Goal: Complete application form

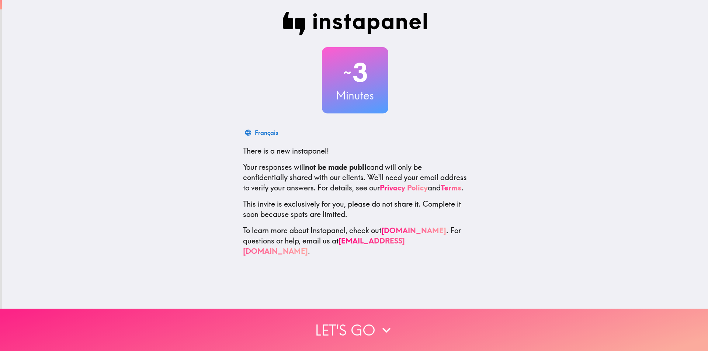
click at [370, 318] on button "Let's go" at bounding box center [354, 330] width 708 height 42
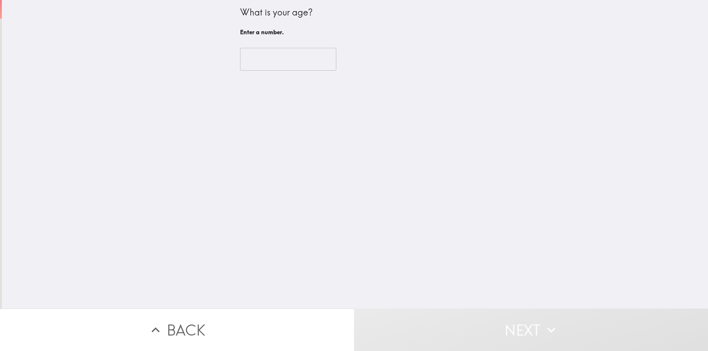
click at [257, 62] on input "number" at bounding box center [288, 59] width 96 height 23
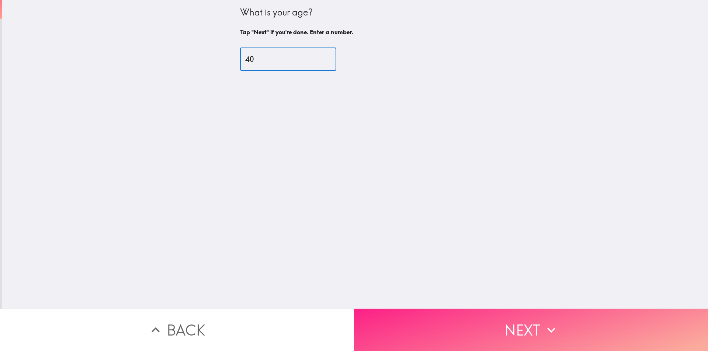
type input "40"
click at [469, 326] on button "Next" at bounding box center [531, 330] width 354 height 42
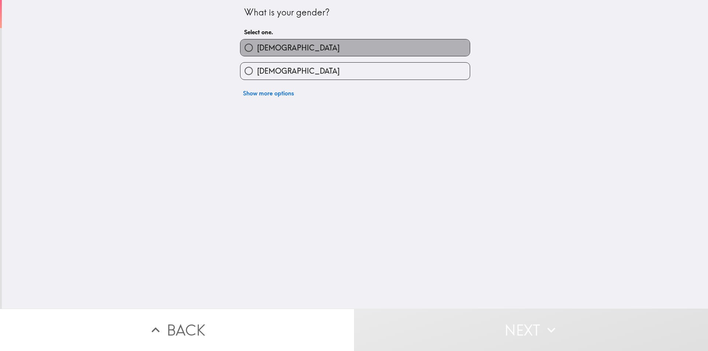
click at [257, 48] on span "[DEMOGRAPHIC_DATA]" at bounding box center [298, 48] width 83 height 10
click at [256, 48] on input "[DEMOGRAPHIC_DATA]" at bounding box center [248, 47] width 17 height 17
radio input "true"
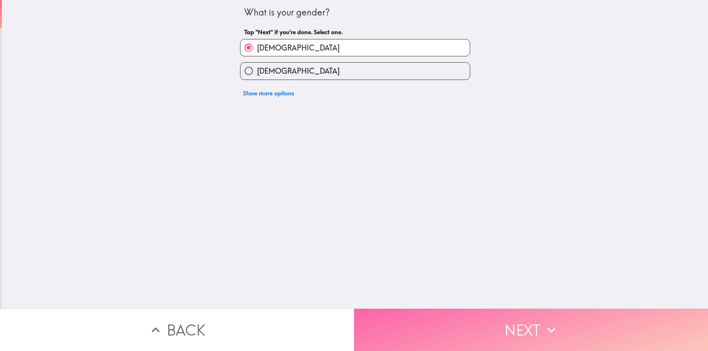
click at [499, 325] on button "Next" at bounding box center [531, 330] width 354 height 42
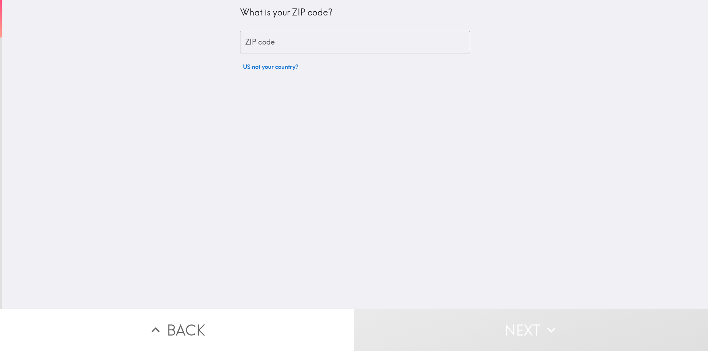
click at [262, 37] on div "ZIP code ZIP code" at bounding box center [355, 42] width 230 height 23
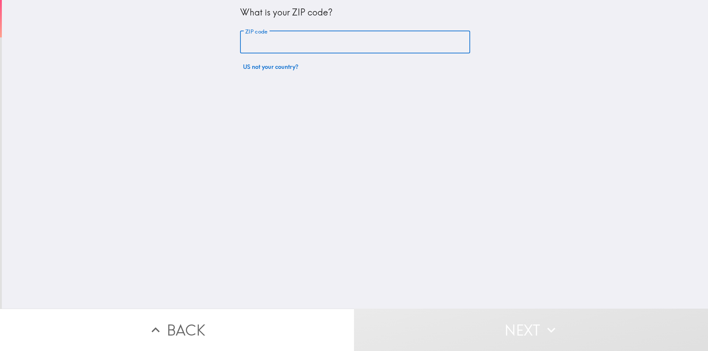
click at [262, 37] on input "ZIP code" at bounding box center [355, 42] width 230 height 23
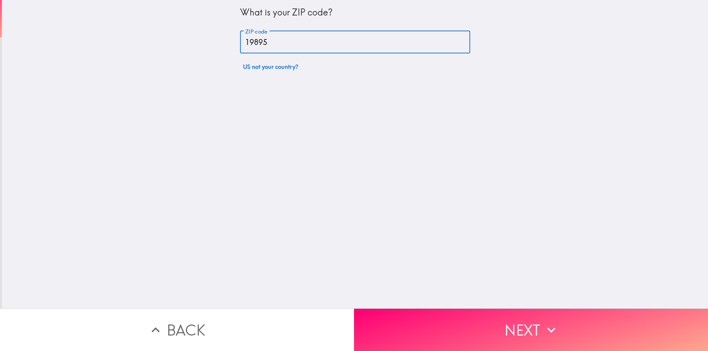
type input "19895"
click at [390, 217] on div "What is your ZIP code? ZIP code 19895 ZIP code US not your country?" at bounding box center [355, 154] width 706 height 309
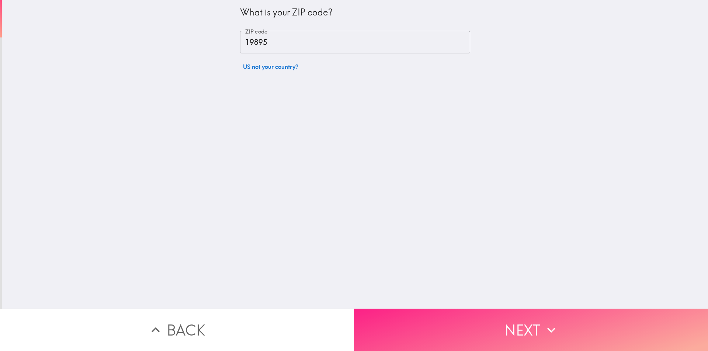
click at [436, 316] on button "Next" at bounding box center [531, 330] width 354 height 42
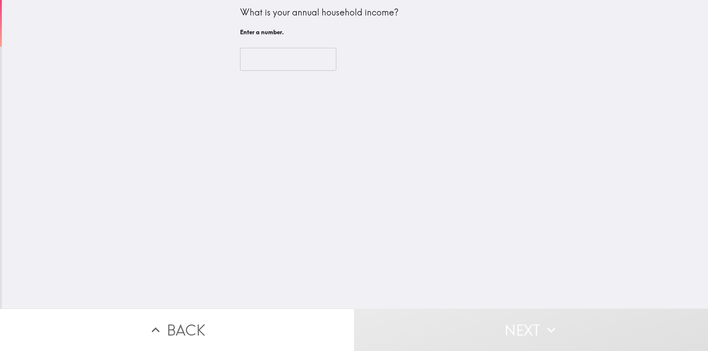
click at [260, 62] on input "number" at bounding box center [288, 59] width 96 height 23
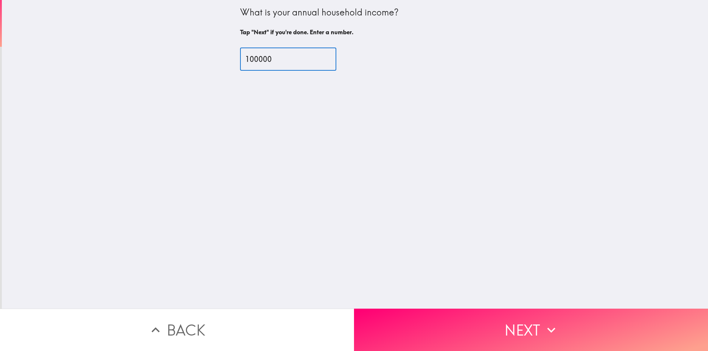
type input "100000"
click at [479, 309] on button "Next" at bounding box center [531, 330] width 354 height 42
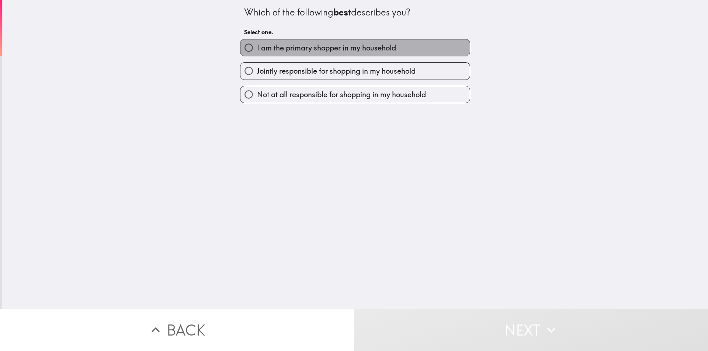
click at [281, 50] on span "I am the primary shopper in my household" at bounding box center [326, 48] width 139 height 10
click at [257, 50] on input "I am the primary shopper in my household" at bounding box center [248, 47] width 17 height 17
radio input "true"
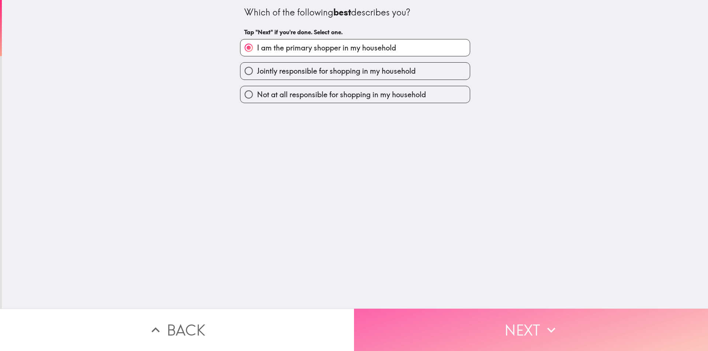
click at [474, 325] on button "Next" at bounding box center [531, 330] width 354 height 42
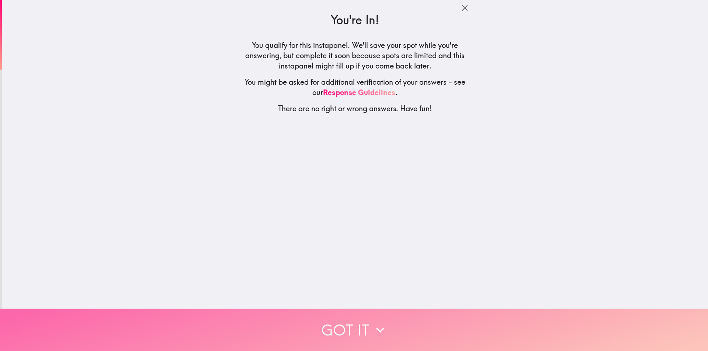
click at [365, 315] on button "Got it" at bounding box center [354, 330] width 708 height 42
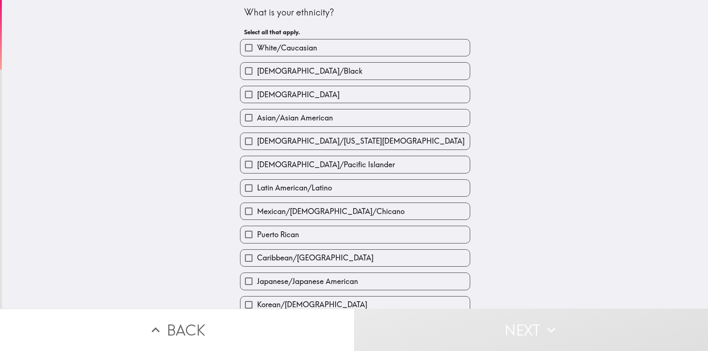
click at [289, 50] on span "White/Caucasian" at bounding box center [287, 48] width 60 height 10
click at [257, 50] on input "White/Caucasian" at bounding box center [248, 47] width 17 height 17
checkbox input "true"
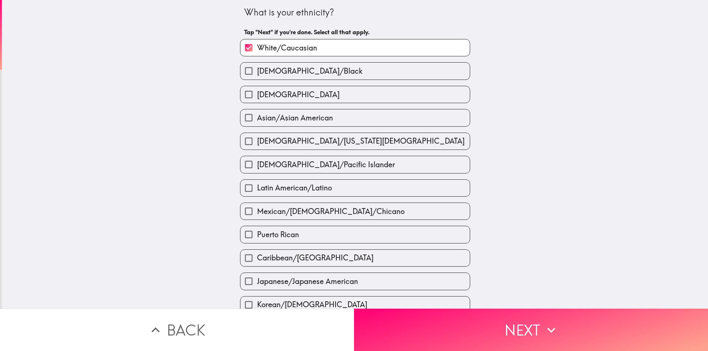
click at [279, 89] on label "[DEMOGRAPHIC_DATA]" at bounding box center [354, 94] width 229 height 17
click at [257, 89] on input "[DEMOGRAPHIC_DATA]" at bounding box center [248, 94] width 17 height 17
checkbox input "true"
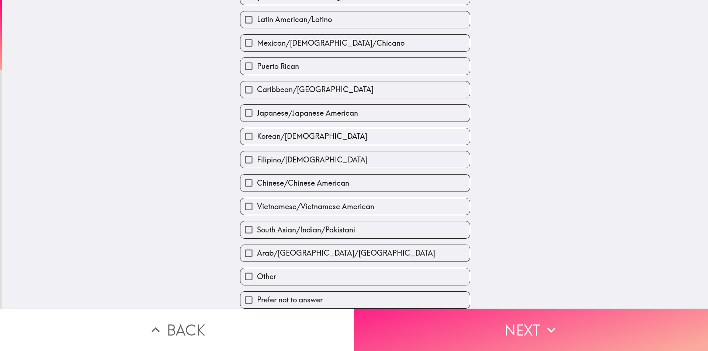
click at [476, 321] on button "Next" at bounding box center [531, 330] width 354 height 42
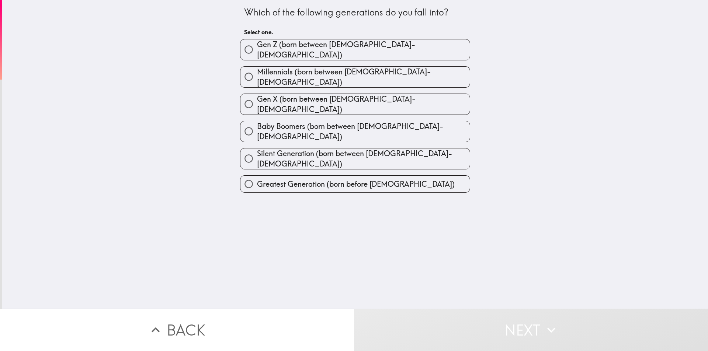
click at [194, 88] on div "Which of the following generations do you fall into? Select one. [PERSON_NAME] …" at bounding box center [355, 154] width 706 height 309
drag, startPoint x: 231, startPoint y: 13, endPoint x: 345, endPoint y: 30, distance: 115.6
click at [345, 30] on div "Which of the following generations do you fall into? Select one. [PERSON_NAME] …" at bounding box center [355, 154] width 706 height 309
click at [282, 27] on div "Which of the following generations do you fall into? Select one." at bounding box center [355, 22] width 222 height 33
click at [237, 18] on div "Which of the following generations do you fall into? Select one. [PERSON_NAME] …" at bounding box center [355, 96] width 236 height 193
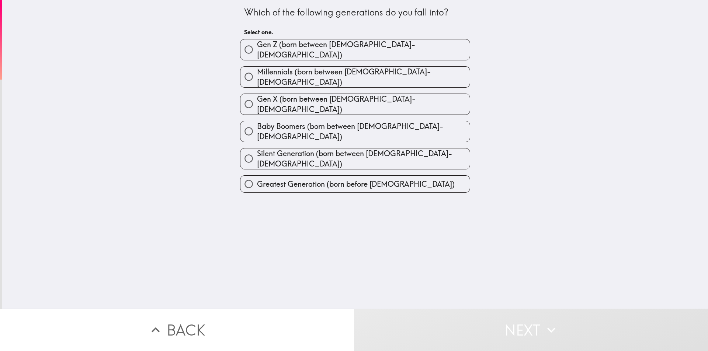
drag, startPoint x: 232, startPoint y: 14, endPoint x: 285, endPoint y: 26, distance: 55.3
click at [285, 26] on div "Which of the following generations do you fall into? Select one. [PERSON_NAME] …" at bounding box center [355, 96] width 236 height 193
click at [268, 31] on h6 "Select one." at bounding box center [355, 32] width 222 height 8
click at [244, 13] on div "Which of the following generations do you fall into?" at bounding box center [355, 12] width 222 height 13
click at [330, 20] on div "Which of the following generations do you fall into? Select one." at bounding box center [355, 22] width 222 height 33
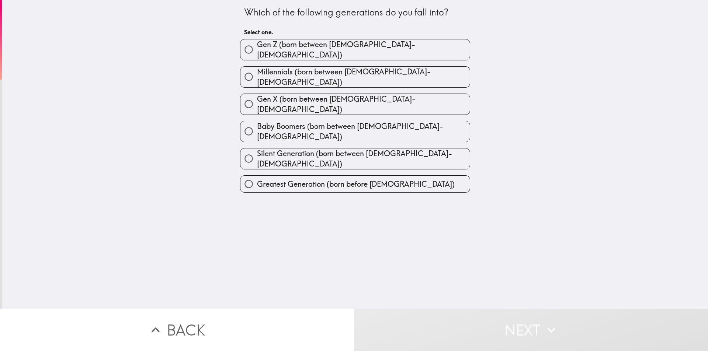
click at [332, 13] on div "Which of the following generations do you fall into?" at bounding box center [355, 12] width 222 height 13
click at [312, 13] on div "Which of the following generations do you fall into?" at bounding box center [355, 12] width 222 height 13
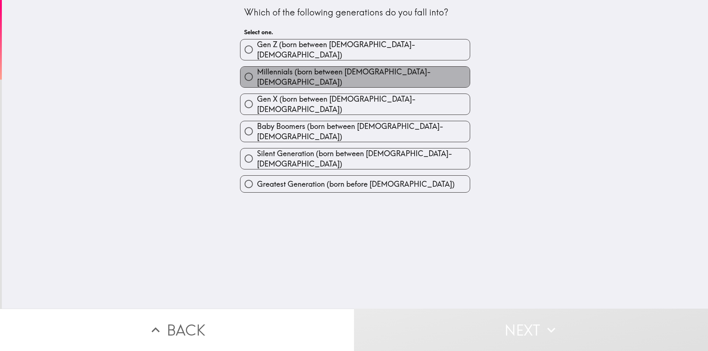
click at [305, 77] on label "Millennials (born between [DEMOGRAPHIC_DATA]-[DEMOGRAPHIC_DATA])" at bounding box center [354, 77] width 229 height 21
click at [257, 77] on input "Millennials (born between [DEMOGRAPHIC_DATA]-[DEMOGRAPHIC_DATA])" at bounding box center [248, 77] width 17 height 17
radio input "true"
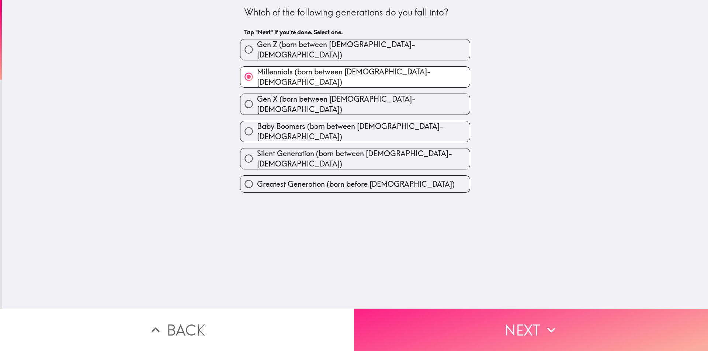
click at [484, 323] on button "Next" at bounding box center [531, 330] width 354 height 42
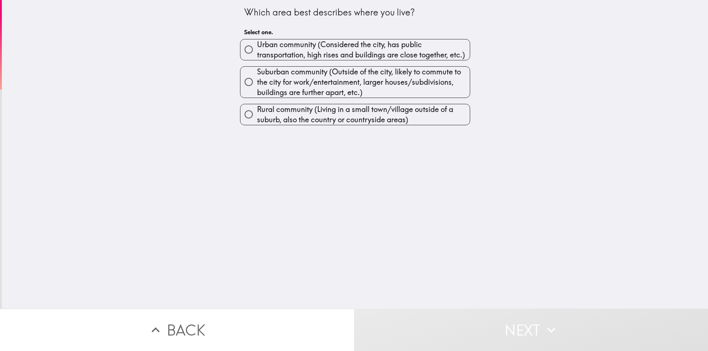
click at [291, 51] on span "Urban community (Considered the city, has public transportation, high rises and…" at bounding box center [363, 49] width 213 height 21
click at [257, 51] on input "Urban community (Considered the city, has public transportation, high rises and…" at bounding box center [248, 49] width 17 height 17
radio input "true"
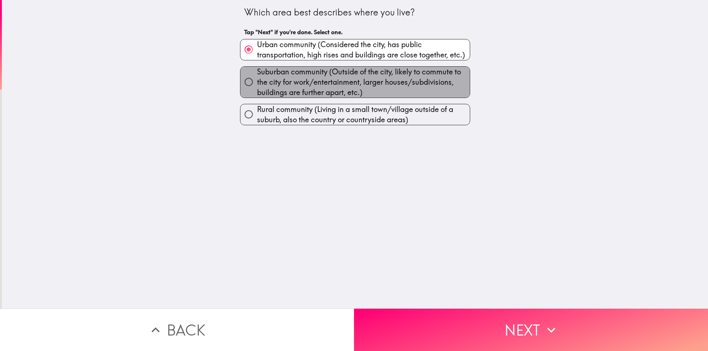
click at [305, 86] on span "Suburban community (Outside of the city, likely to commute to the city for work…" at bounding box center [363, 82] width 213 height 31
click at [257, 86] on input "Suburban community (Outside of the city, likely to commute to the city for work…" at bounding box center [248, 82] width 17 height 17
radio input "true"
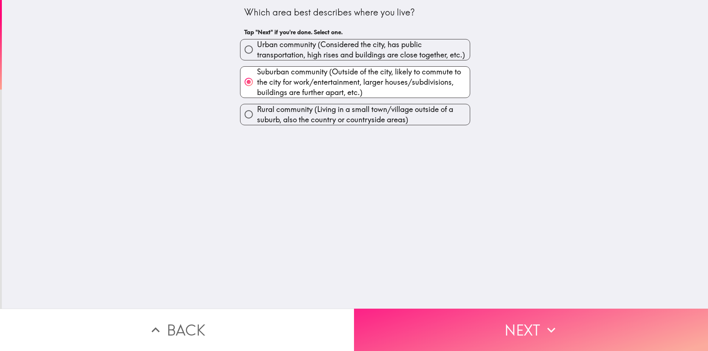
click at [468, 316] on button "Next" at bounding box center [531, 330] width 354 height 42
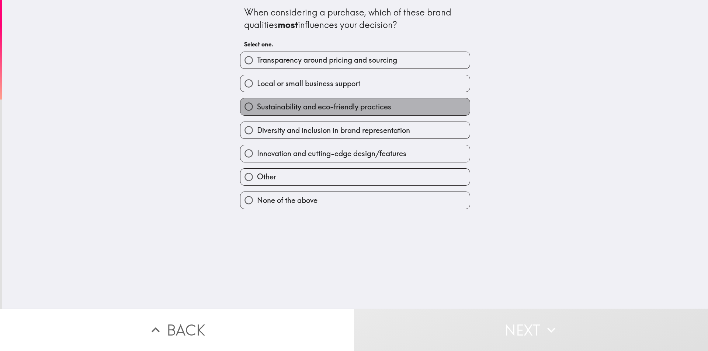
click at [265, 102] on span "Sustainability and eco-friendly practices" at bounding box center [324, 107] width 134 height 10
click at [257, 102] on input "Sustainability and eco-friendly practices" at bounding box center [248, 106] width 17 height 17
radio input "true"
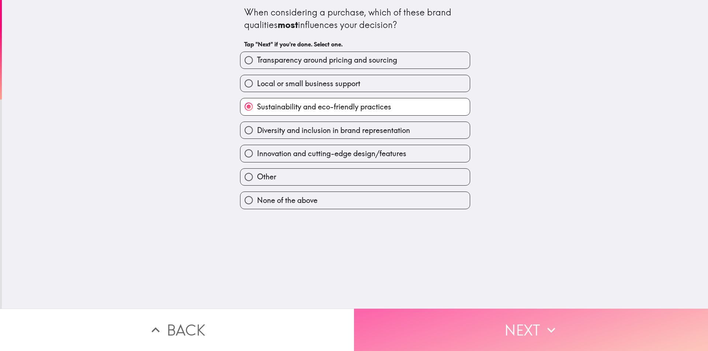
click at [428, 319] on button "Next" at bounding box center [531, 330] width 354 height 42
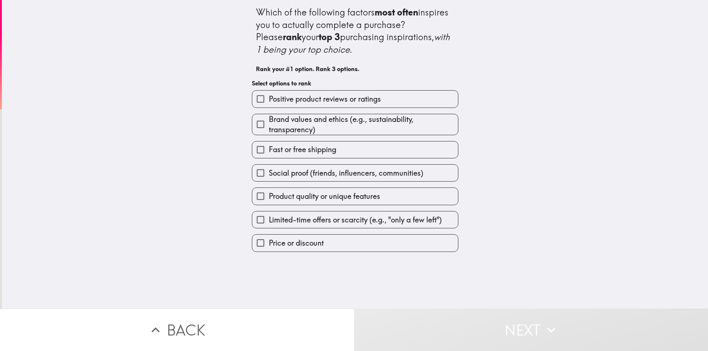
click at [315, 98] on span "Positive product reviews or ratings" at bounding box center [325, 99] width 112 height 10
click at [269, 98] on input "Positive product reviews or ratings" at bounding box center [260, 99] width 17 height 17
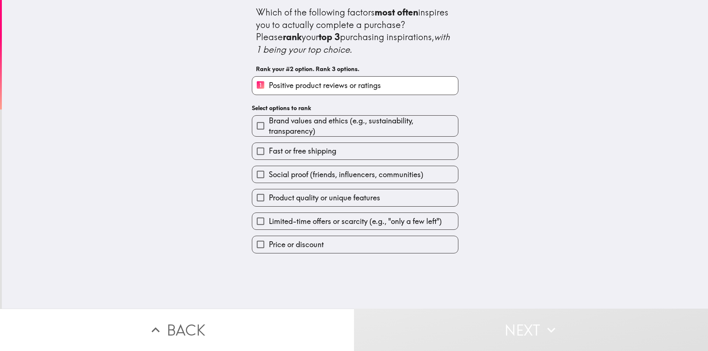
click at [308, 125] on span "Brand values and ethics (e.g., sustainability, transparency)" at bounding box center [363, 126] width 189 height 21
click at [269, 125] on input "Brand values and ethics (e.g., sustainability, transparency)" at bounding box center [260, 126] width 17 height 17
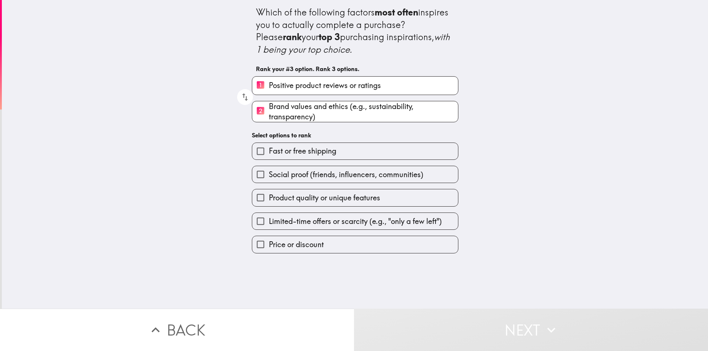
click at [297, 161] on div "Social proof (friends, influencers, communities)" at bounding box center [352, 171] width 212 height 23
click at [294, 156] on span "Fast or free shipping" at bounding box center [302, 151] width 67 height 10
click at [269, 156] on input "Fast or free shipping" at bounding box center [260, 151] width 17 height 17
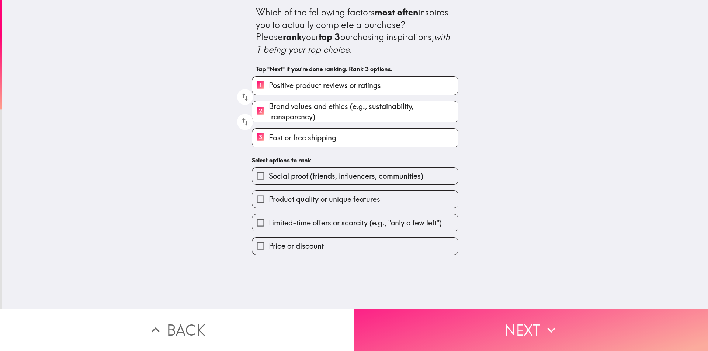
click at [449, 331] on button "Next" at bounding box center [531, 330] width 354 height 42
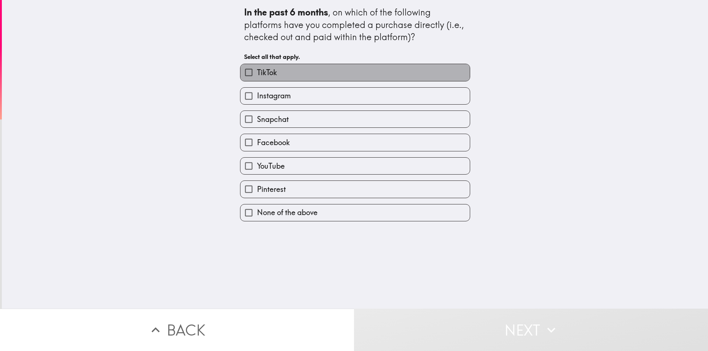
click at [282, 77] on label "TikTok" at bounding box center [354, 72] width 229 height 17
click at [257, 77] on input "TikTok" at bounding box center [248, 72] width 17 height 17
checkbox input "true"
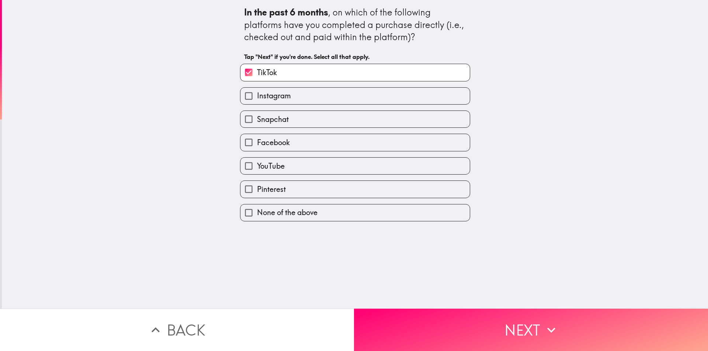
click at [271, 93] on span "Instagram" at bounding box center [274, 96] width 34 height 10
click at [257, 93] on input "Instagram" at bounding box center [248, 96] width 17 height 17
checkbox input "true"
click at [272, 124] on span "Snapchat" at bounding box center [273, 119] width 32 height 10
click at [257, 124] on input "Snapchat" at bounding box center [248, 119] width 17 height 17
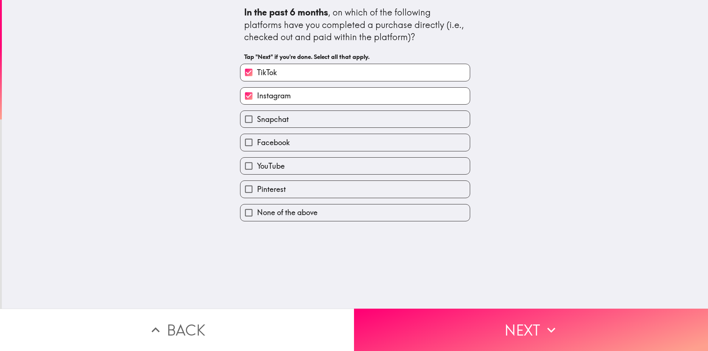
checkbox input "true"
click at [271, 145] on span "Facebook" at bounding box center [273, 143] width 33 height 10
click at [257, 145] on input "Facebook" at bounding box center [248, 142] width 17 height 17
checkbox input "true"
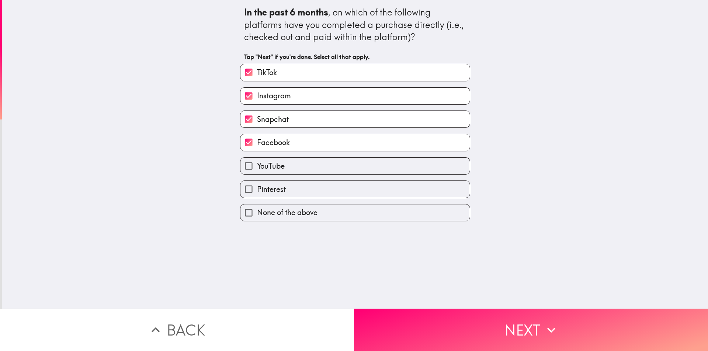
click at [268, 167] on span "YouTube" at bounding box center [271, 166] width 28 height 10
click at [257, 167] on input "YouTube" at bounding box center [248, 166] width 17 height 17
checkbox input "true"
click at [272, 189] on span "Pinterest" at bounding box center [271, 189] width 29 height 10
click at [257, 189] on input "Pinterest" at bounding box center [248, 189] width 17 height 17
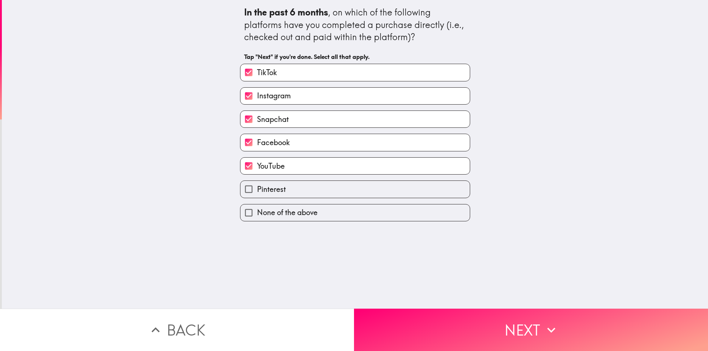
checkbox input "true"
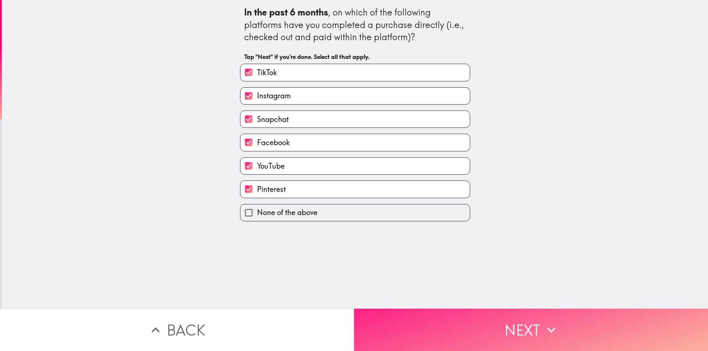
click at [448, 319] on button "Next" at bounding box center [531, 330] width 354 height 42
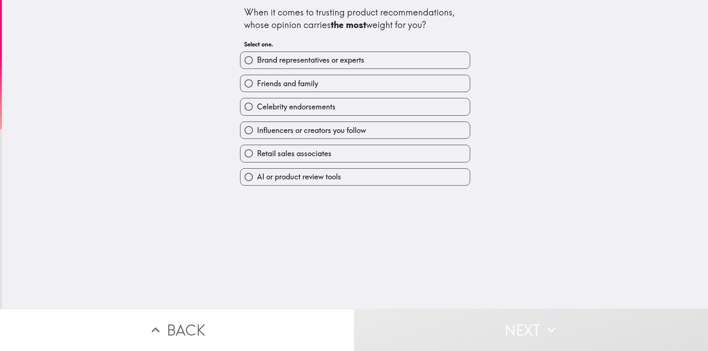
click at [288, 53] on label "Brand representatives or experts" at bounding box center [354, 60] width 229 height 17
click at [257, 53] on input "Brand representatives or experts" at bounding box center [248, 60] width 17 height 17
radio input "true"
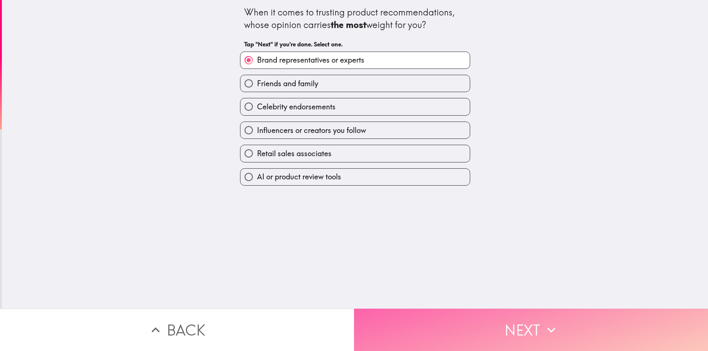
click at [456, 317] on button "Next" at bounding box center [531, 330] width 354 height 42
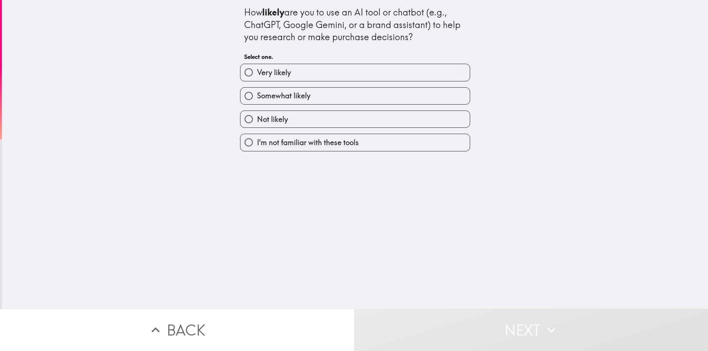
click at [280, 98] on span "Somewhat likely" at bounding box center [283, 96] width 53 height 10
click at [257, 98] on input "Somewhat likely" at bounding box center [248, 96] width 17 height 17
radio input "true"
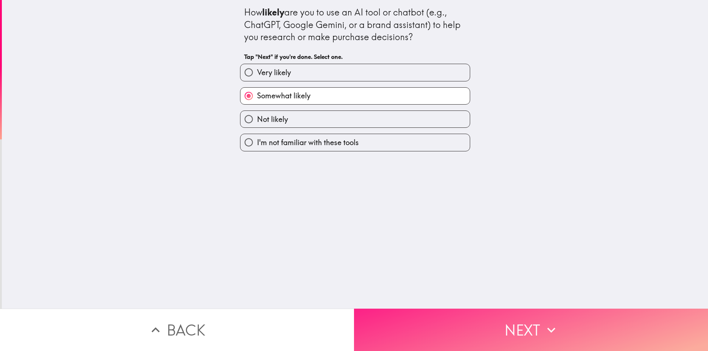
click at [467, 312] on button "Next" at bounding box center [531, 330] width 354 height 42
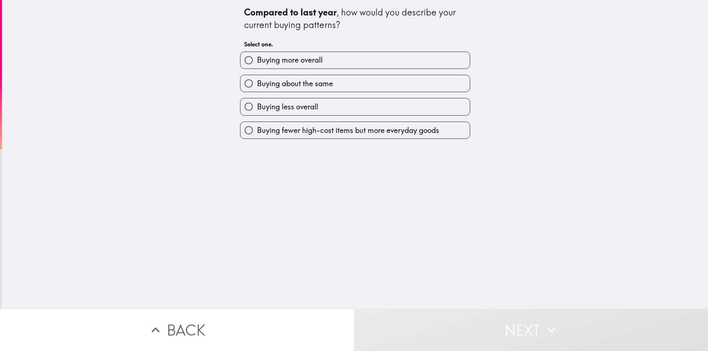
click at [292, 63] on span "Buying more overall" at bounding box center [290, 60] width 66 height 10
click at [257, 63] on input "Buying more overall" at bounding box center [248, 60] width 17 height 17
radio input "true"
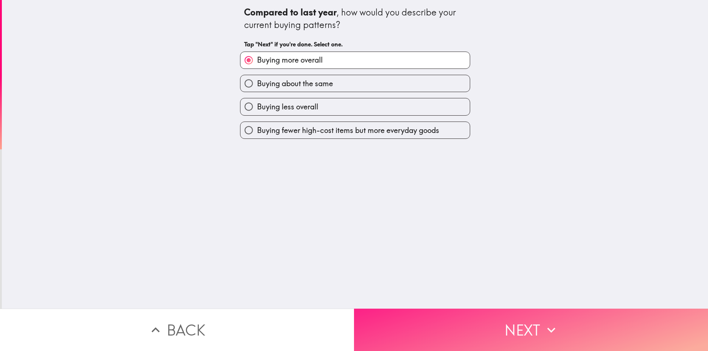
click at [455, 314] on button "Next" at bounding box center [531, 330] width 354 height 42
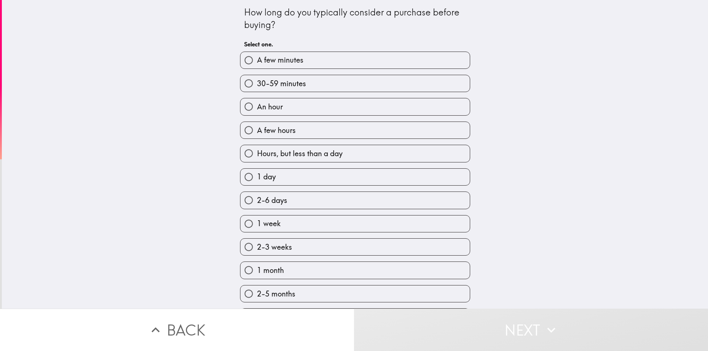
scroll to position [93, 0]
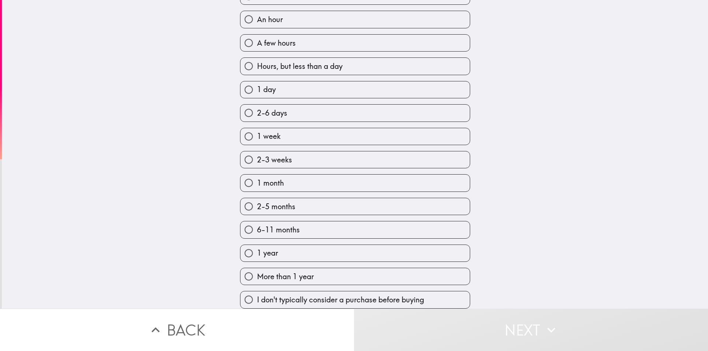
drag, startPoint x: 279, startPoint y: 104, endPoint x: 298, endPoint y: 122, distance: 26.4
click at [279, 108] on span "2-6 days" at bounding box center [272, 113] width 30 height 10
click at [257, 105] on input "2-6 days" at bounding box center [248, 113] width 17 height 17
radio input "true"
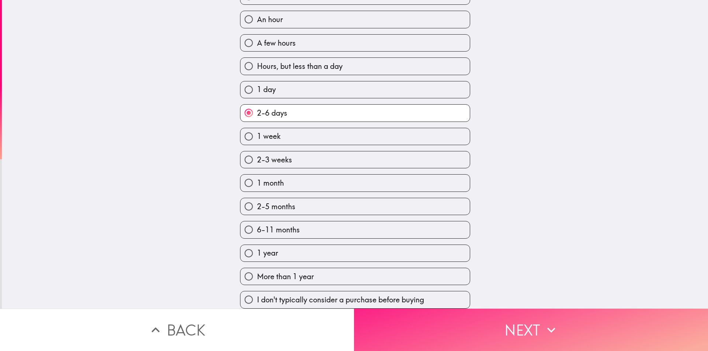
click at [474, 316] on button "Next" at bounding box center [531, 330] width 354 height 42
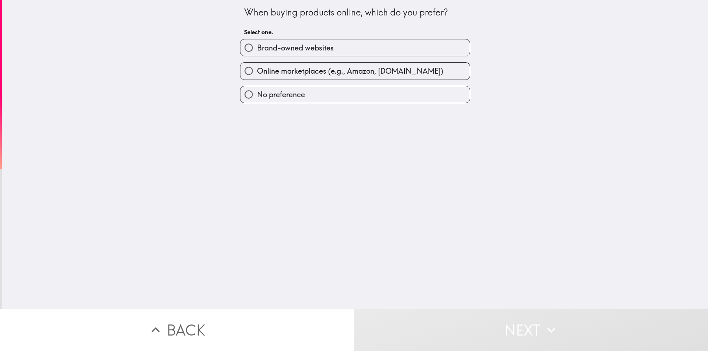
click at [261, 95] on span "No preference" at bounding box center [281, 95] width 48 height 10
click at [257, 95] on input "No preference" at bounding box center [248, 94] width 17 height 17
radio input "true"
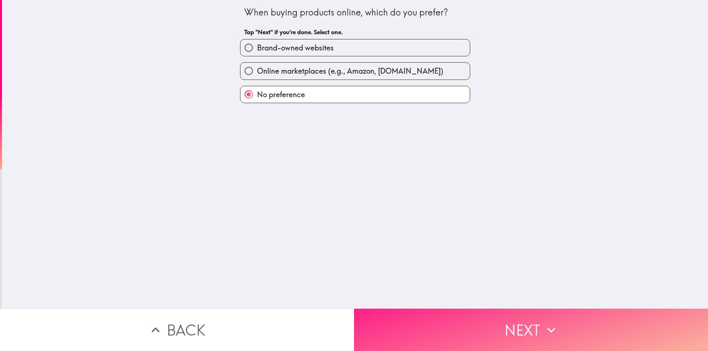
click at [453, 327] on button "Next" at bounding box center [531, 330] width 354 height 42
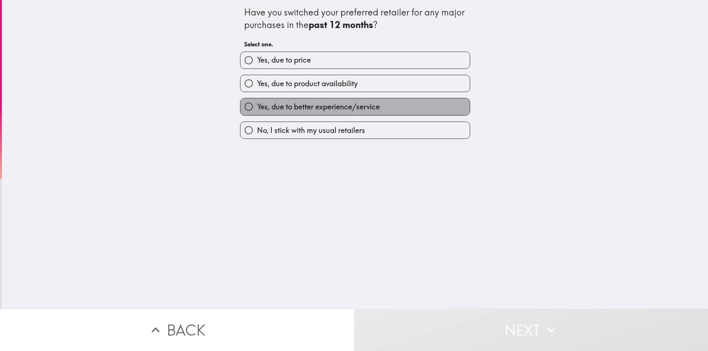
click at [270, 102] on span "Yes, due to better experience/service" at bounding box center [318, 107] width 123 height 10
click at [257, 102] on input "Yes, due to better experience/service" at bounding box center [248, 106] width 17 height 17
radio input "true"
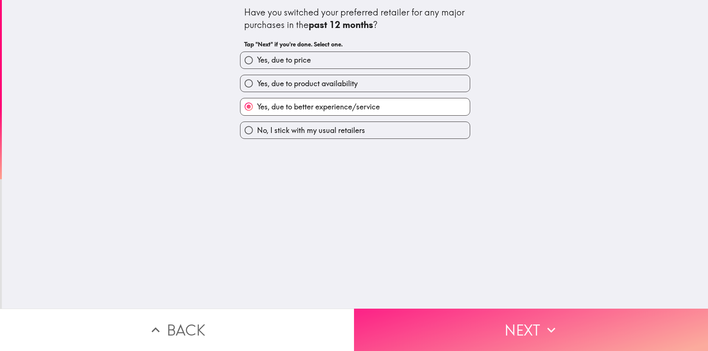
click at [473, 316] on button "Next" at bounding box center [531, 330] width 354 height 42
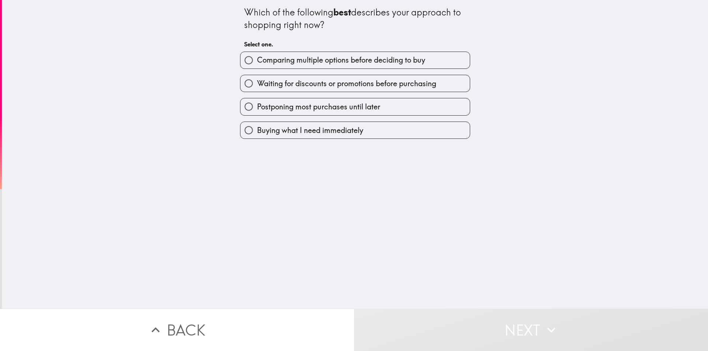
click at [287, 58] on span "Comparing multiple options before deciding to buy" at bounding box center [341, 60] width 168 height 10
click at [257, 58] on input "Comparing multiple options before deciding to buy" at bounding box center [248, 60] width 17 height 17
radio input "true"
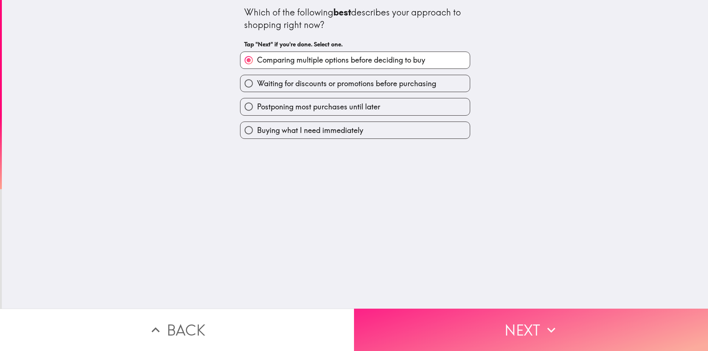
click at [452, 311] on button "Next" at bounding box center [531, 330] width 354 height 42
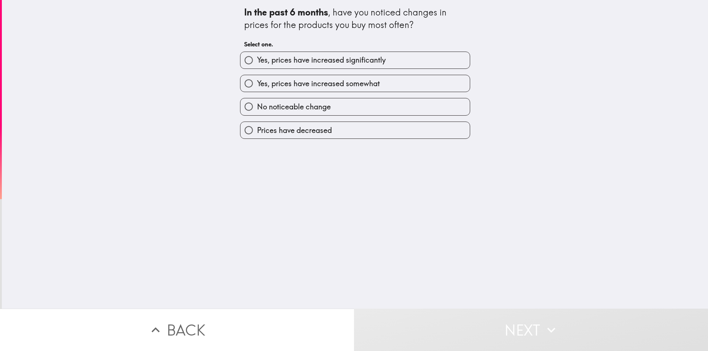
click at [302, 62] on span "Yes, prices have increased significantly" at bounding box center [321, 60] width 129 height 10
click at [257, 62] on input "Yes, prices have increased significantly" at bounding box center [248, 60] width 17 height 17
radio input "true"
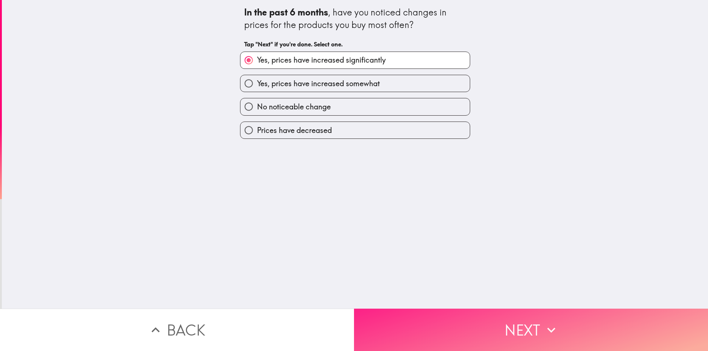
click at [457, 320] on button "Next" at bounding box center [531, 330] width 354 height 42
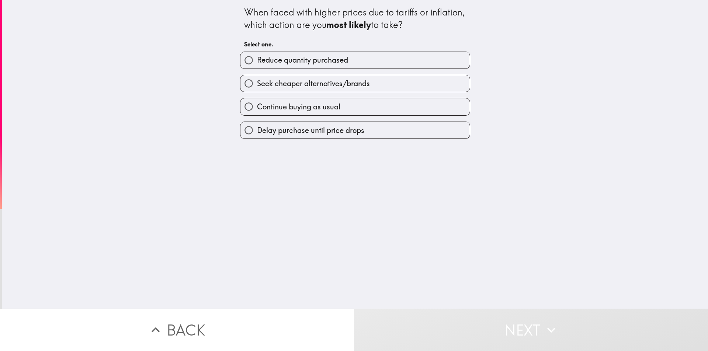
click at [301, 61] on span "Reduce quantity purchased" at bounding box center [302, 60] width 91 height 10
click at [257, 61] on input "Reduce quantity purchased" at bounding box center [248, 60] width 17 height 17
radio input "true"
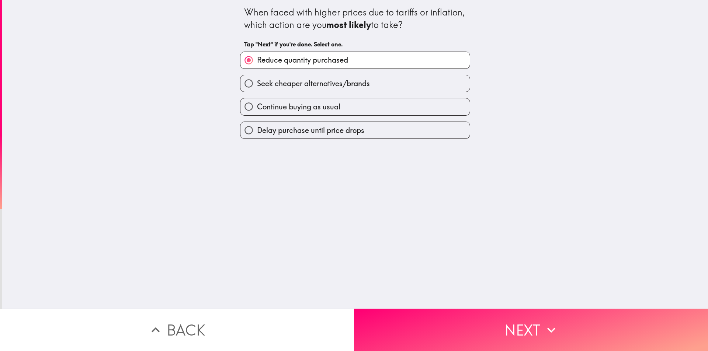
click at [333, 82] on span "Seek cheaper alternatives/brands" at bounding box center [313, 84] width 113 height 10
click at [257, 82] on input "Seek cheaper alternatives/brands" at bounding box center [248, 83] width 17 height 17
radio input "true"
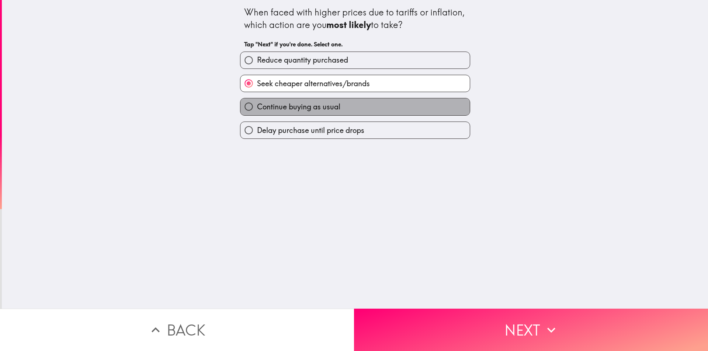
click at [313, 106] on span "Continue buying as usual" at bounding box center [298, 107] width 83 height 10
click at [257, 106] on input "Continue buying as usual" at bounding box center [248, 106] width 17 height 17
radio input "true"
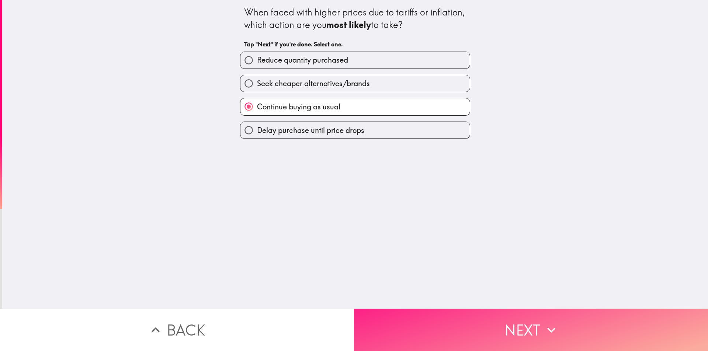
click at [503, 327] on button "Next" at bounding box center [531, 330] width 354 height 42
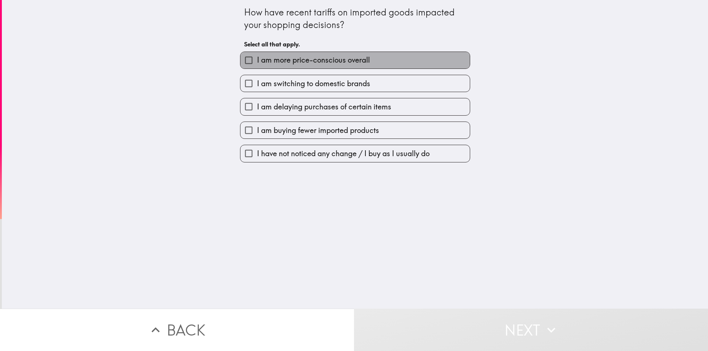
click at [308, 62] on span "I am more price-conscious overall" at bounding box center [313, 60] width 113 height 10
click at [257, 62] on input "I am more price-conscious overall" at bounding box center [248, 60] width 17 height 17
checkbox input "true"
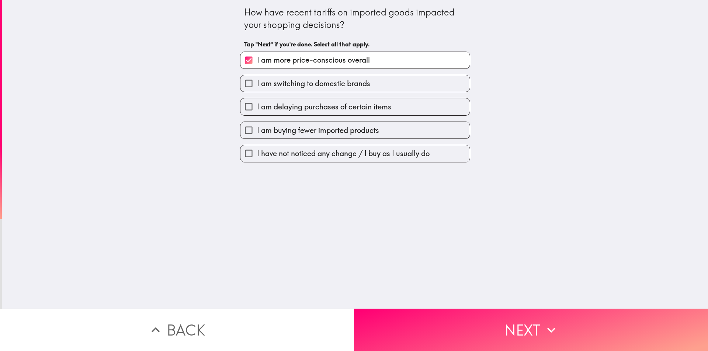
click at [300, 83] on span "I am switching to domestic brands" at bounding box center [313, 84] width 113 height 10
click at [257, 83] on input "I am switching to domestic brands" at bounding box center [248, 83] width 17 height 17
checkbox input "true"
click at [292, 111] on span "I am delaying purchases of certain items" at bounding box center [324, 107] width 134 height 10
click at [257, 111] on input "I am delaying purchases of certain items" at bounding box center [248, 106] width 17 height 17
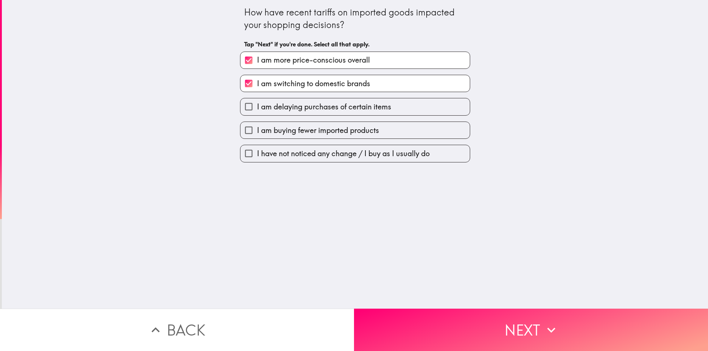
checkbox input "true"
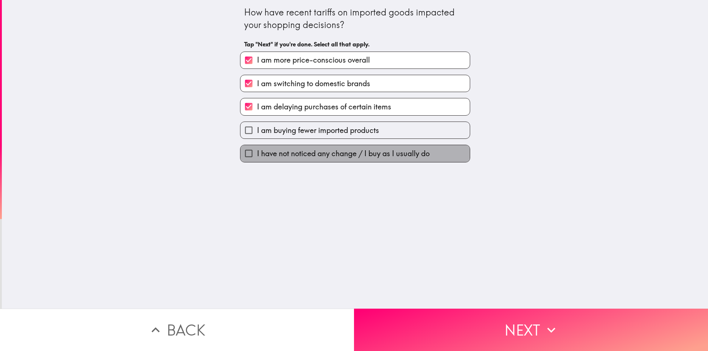
click at [350, 150] on span "I have not noticed any change / I buy as I usually do" at bounding box center [343, 154] width 173 height 10
click at [257, 150] on input "I have not noticed any change / I buy as I usually do" at bounding box center [248, 153] width 17 height 17
checkbox input "true"
checkbox input "false"
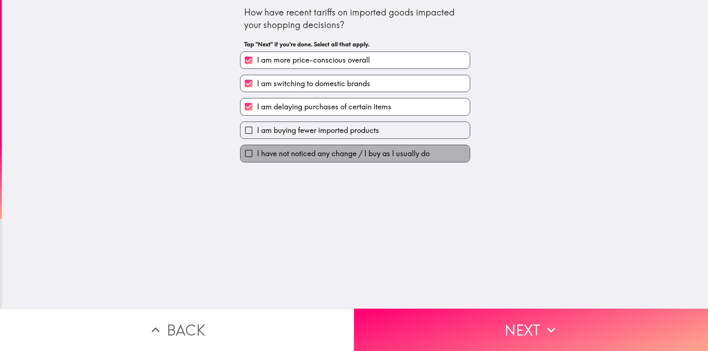
checkbox input "false"
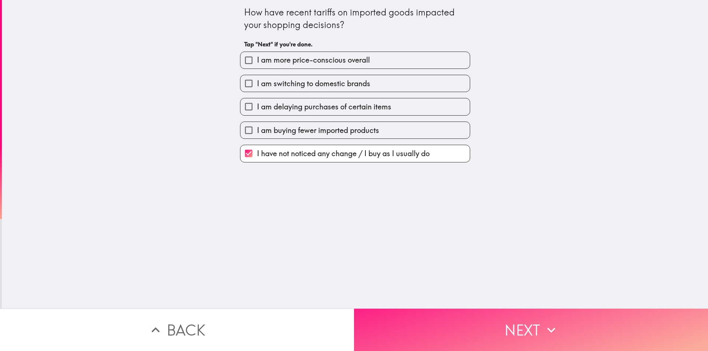
click at [450, 317] on button "Next" at bounding box center [531, 330] width 354 height 42
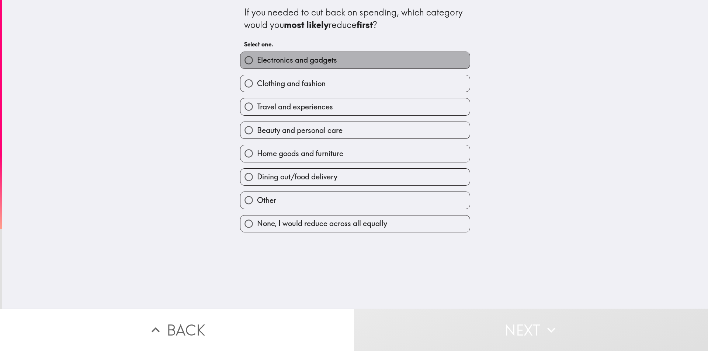
click at [301, 65] on span "Electronics and gadgets" at bounding box center [297, 60] width 80 height 10
click at [257, 65] on input "Electronics and gadgets" at bounding box center [248, 60] width 17 height 17
radio input "true"
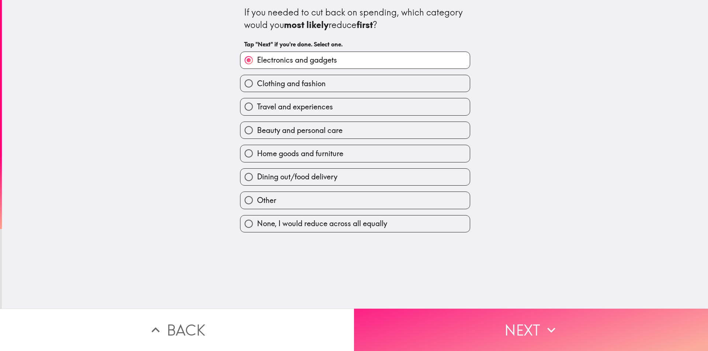
click at [474, 330] on button "Next" at bounding box center [531, 330] width 354 height 42
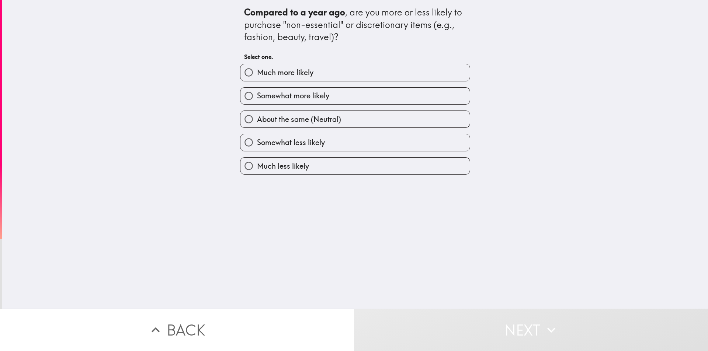
click at [276, 104] on label "Somewhat more likely" at bounding box center [354, 96] width 229 height 17
click at [257, 104] on input "Somewhat more likely" at bounding box center [248, 96] width 17 height 17
radio input "true"
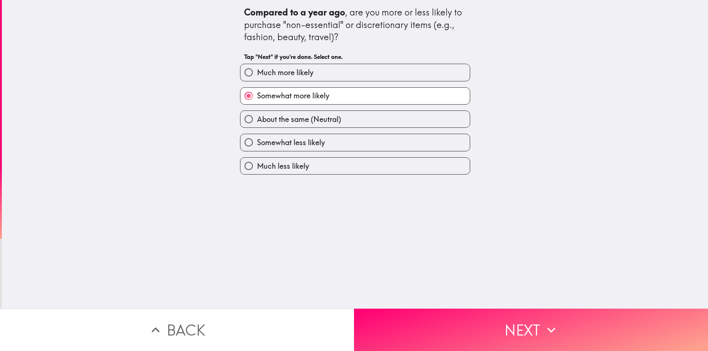
click at [277, 101] on span "Somewhat more likely" at bounding box center [293, 96] width 72 height 10
click at [257, 101] on input "Somewhat more likely" at bounding box center [248, 96] width 17 height 17
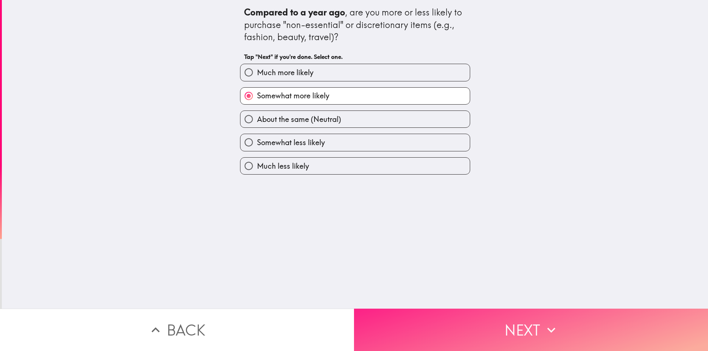
click at [453, 325] on button "Next" at bounding box center [531, 330] width 354 height 42
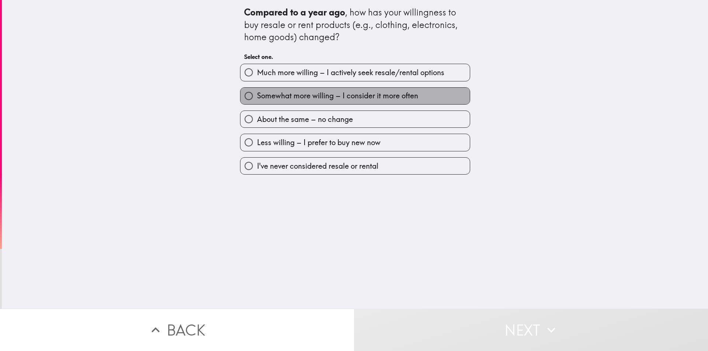
click at [285, 95] on span "Somewhat more willing – I consider it more often" at bounding box center [337, 96] width 161 height 10
click at [257, 95] on input "Somewhat more willing – I consider it more often" at bounding box center [248, 96] width 17 height 17
radio input "true"
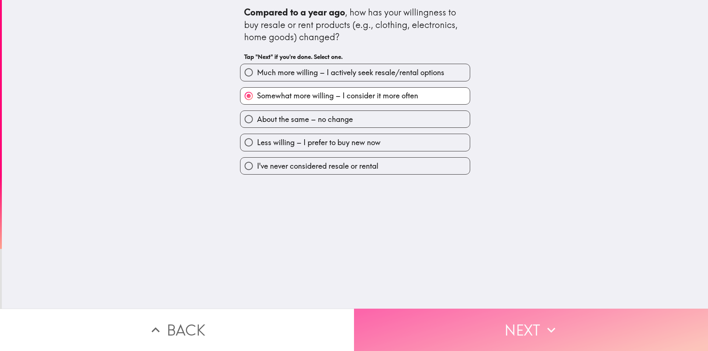
click at [481, 337] on button "Next" at bounding box center [531, 330] width 354 height 42
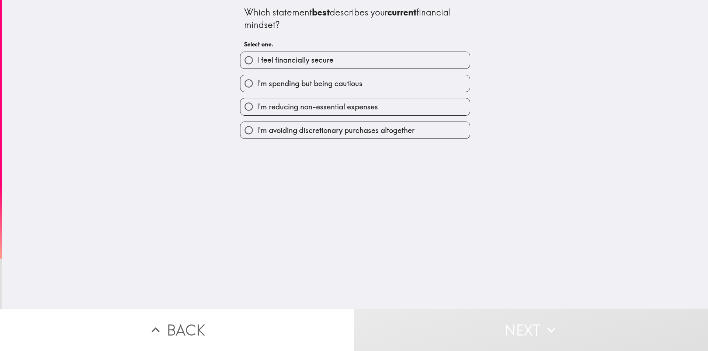
click at [322, 83] on span "I'm spending but being cautious" at bounding box center [309, 84] width 105 height 10
click at [257, 83] on input "I'm spending but being cautious" at bounding box center [248, 83] width 17 height 17
radio input "true"
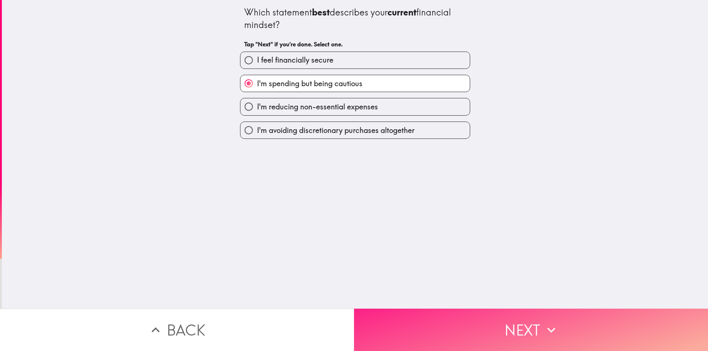
click at [458, 324] on button "Next" at bounding box center [531, 330] width 354 height 42
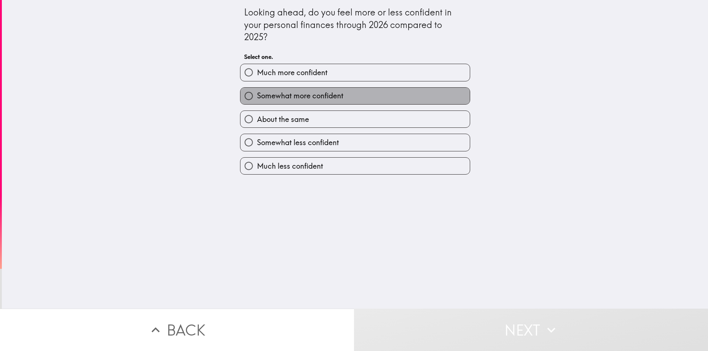
click at [306, 96] on span "Somewhat more confident" at bounding box center [300, 96] width 86 height 10
click at [257, 96] on input "Somewhat more confident" at bounding box center [248, 96] width 17 height 17
radio input "true"
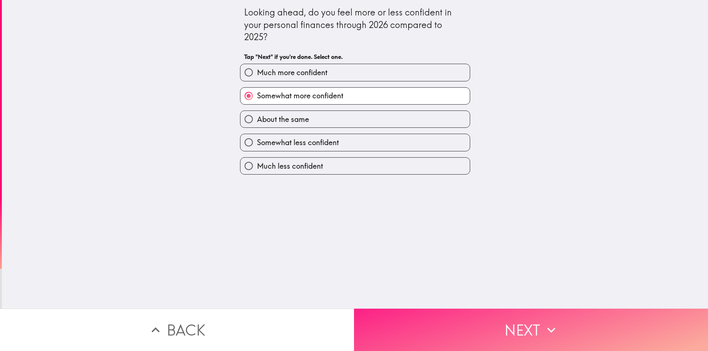
click at [455, 312] on button "Next" at bounding box center [531, 330] width 354 height 42
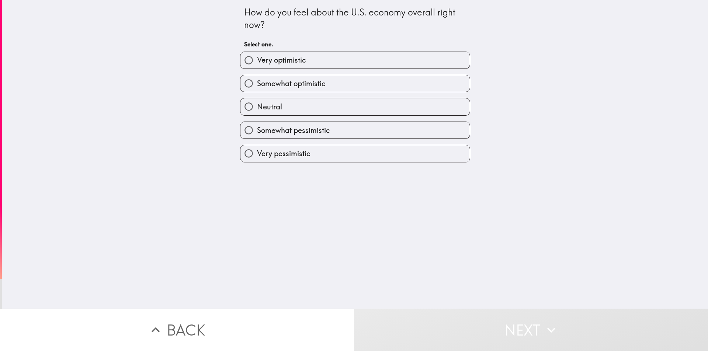
click at [294, 93] on div "Neutral" at bounding box center [352, 103] width 236 height 23
click at [308, 89] on label "Somewhat optimistic" at bounding box center [354, 83] width 229 height 17
click at [257, 89] on input "Somewhat optimistic" at bounding box center [248, 83] width 17 height 17
radio input "true"
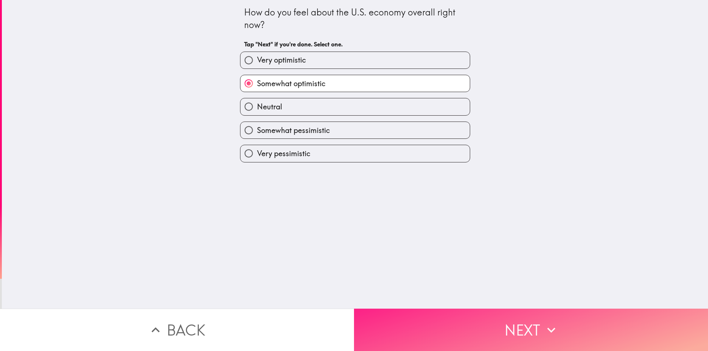
click at [460, 332] on button "Next" at bounding box center [531, 330] width 354 height 42
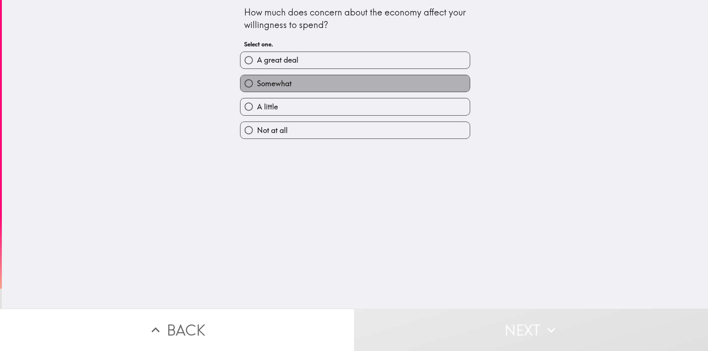
click at [303, 82] on label "Somewhat" at bounding box center [354, 83] width 229 height 17
click at [257, 82] on input "Somewhat" at bounding box center [248, 83] width 17 height 17
radio input "true"
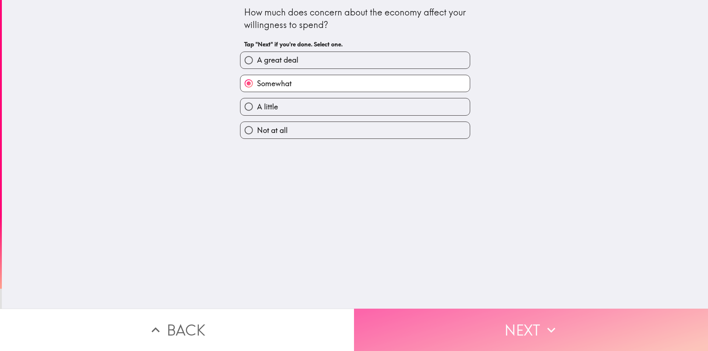
click at [485, 324] on button "Next" at bounding box center [531, 330] width 354 height 42
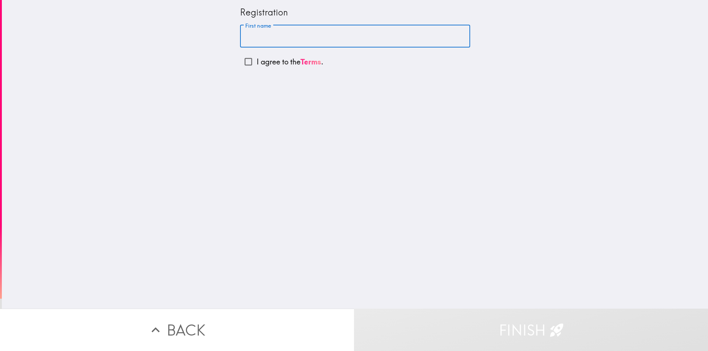
click at [290, 38] on input "First name" at bounding box center [355, 36] width 230 height 23
type input "[PERSON_NAME]"
click at [240, 60] on input "I agree to the Terms ." at bounding box center [248, 61] width 17 height 17
checkbox input "true"
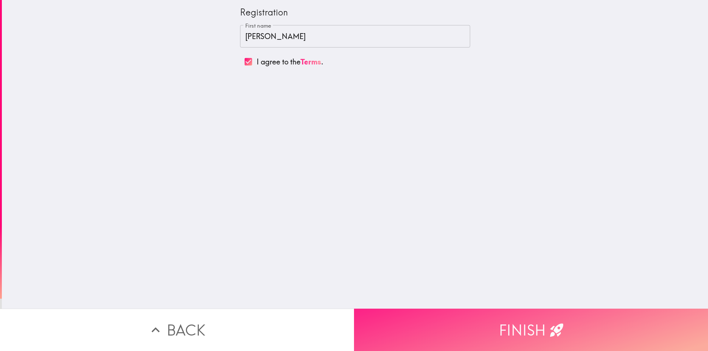
click at [484, 315] on button "Finish" at bounding box center [531, 330] width 354 height 42
